Goal: Check status: Check status

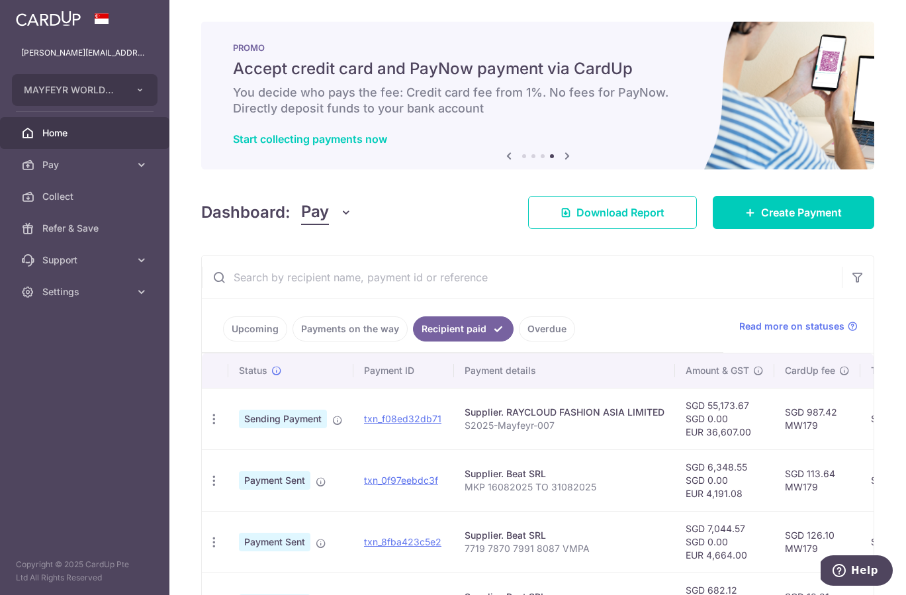
click at [71, 142] on link "Home" at bounding box center [84, 133] width 169 height 32
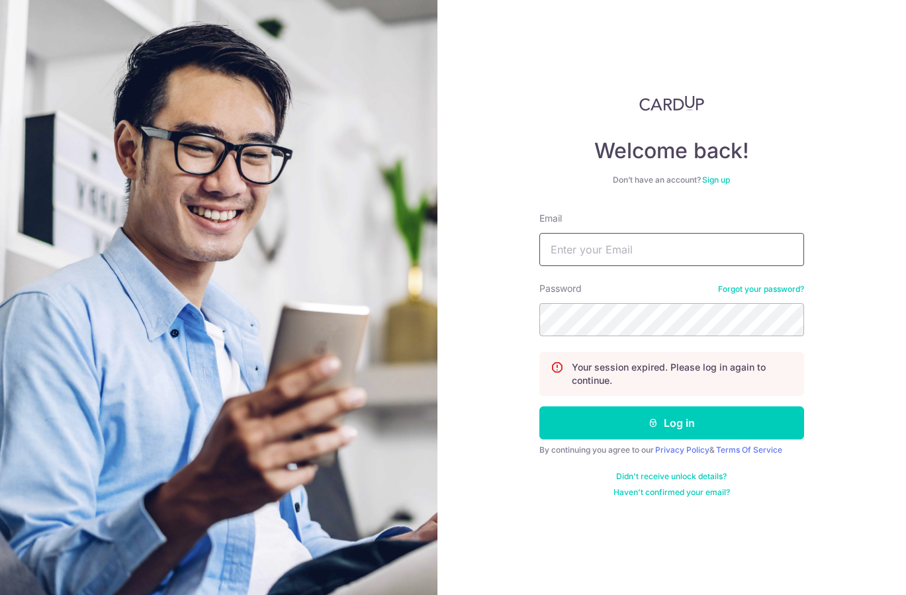
click at [626, 238] on input "Email" at bounding box center [672, 249] width 265 height 33
type input "[PERSON_NAME][EMAIL_ADDRESS][DOMAIN_NAME]"
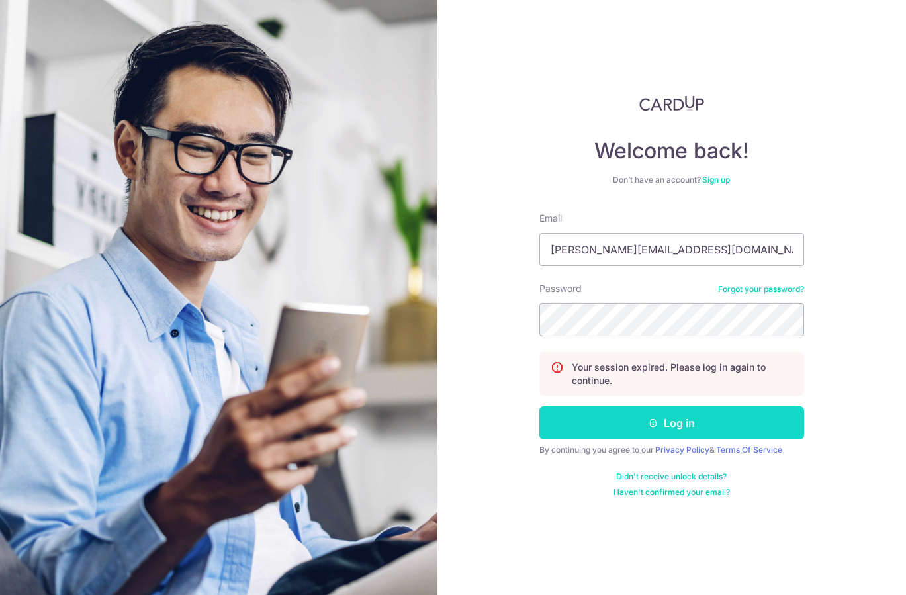
click at [703, 428] on button "Log in" at bounding box center [672, 422] width 265 height 33
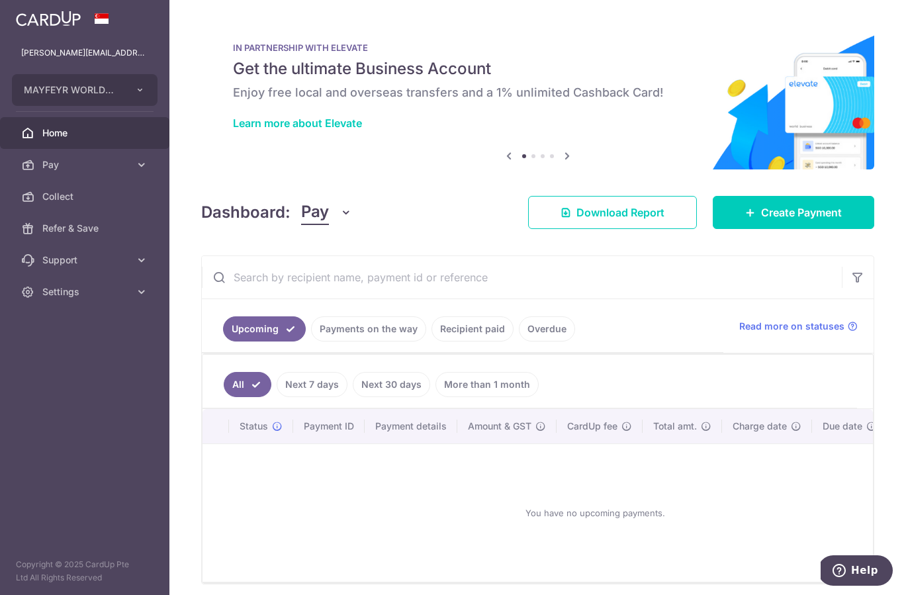
click at [533, 328] on link "Overdue" at bounding box center [547, 328] width 56 height 25
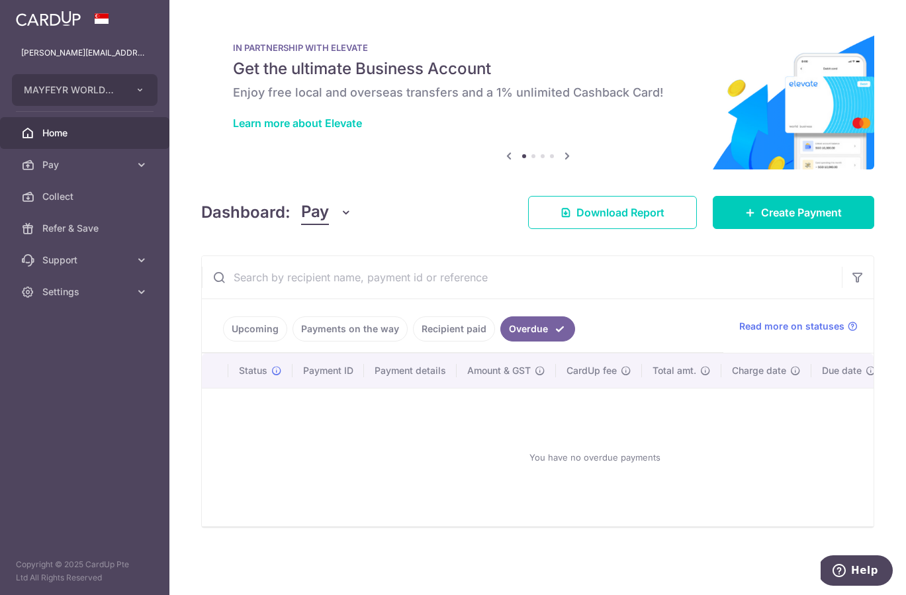
click at [479, 330] on link "Recipient paid" at bounding box center [454, 328] width 82 height 25
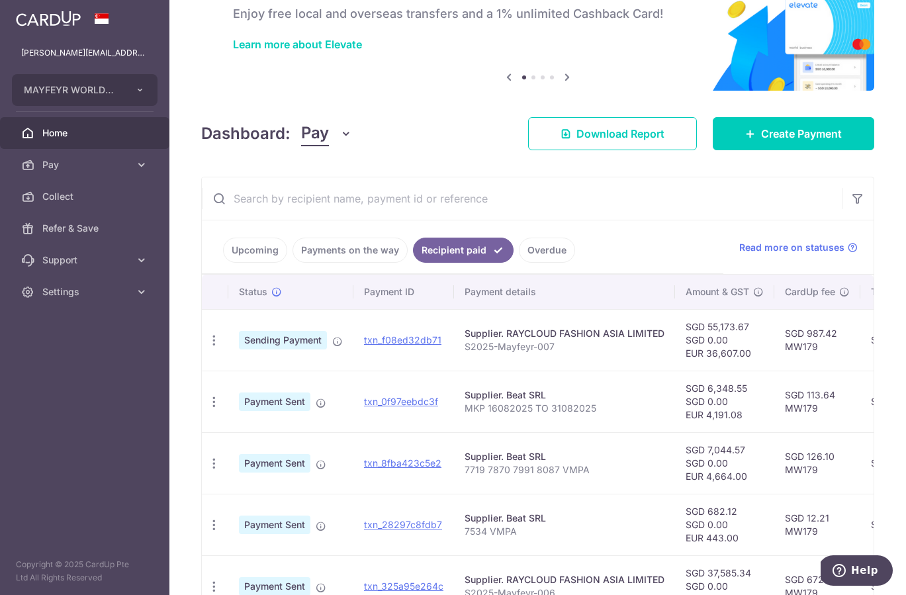
scroll to position [125, 0]
